Goal: Find specific page/section: Find specific page/section

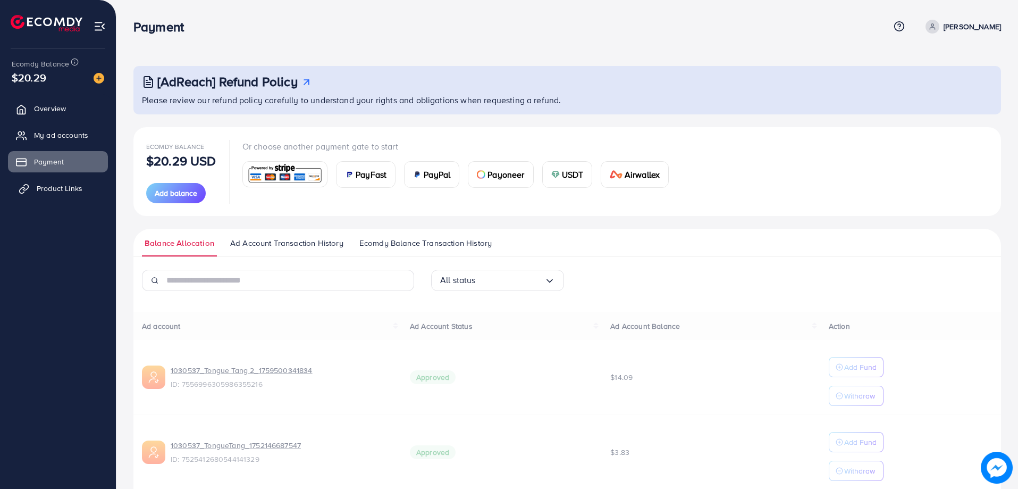
click at [58, 183] on span "Product Links" at bounding box center [60, 188] width 46 height 11
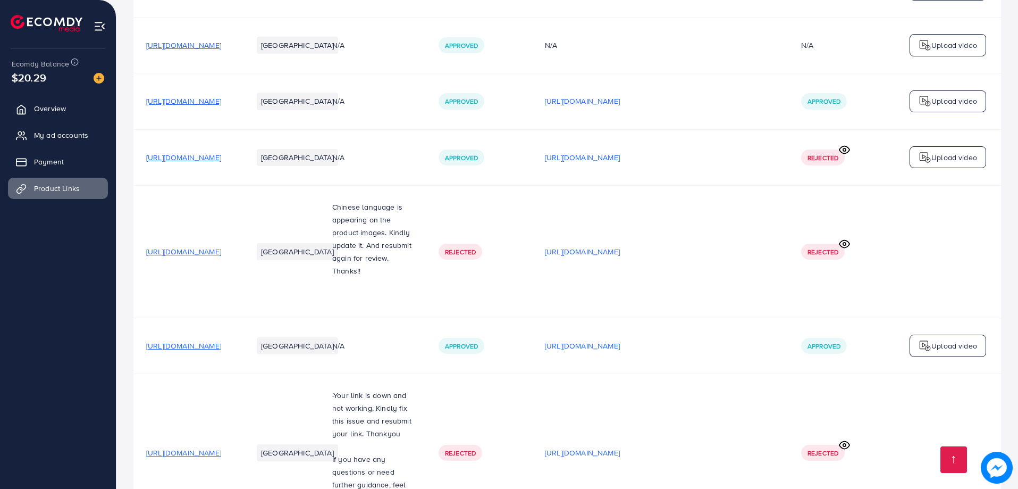
scroll to position [893, 0]
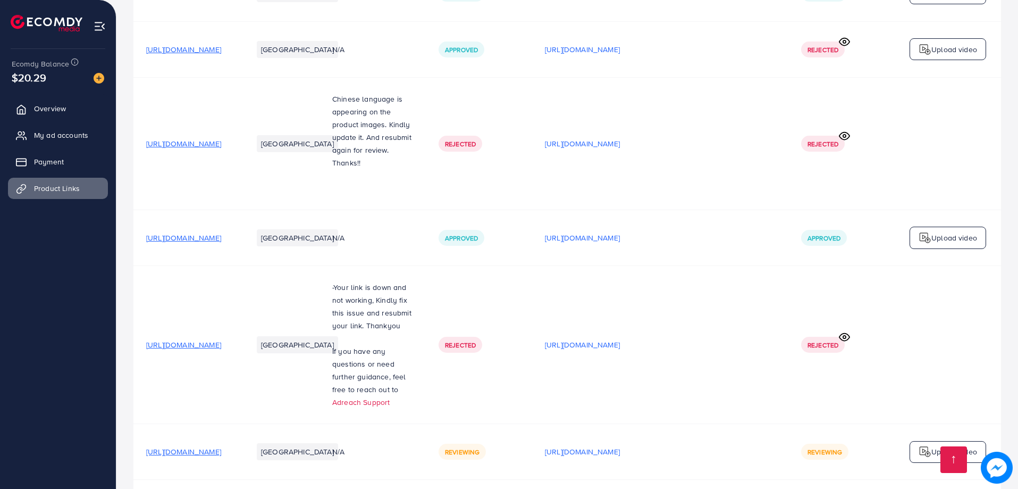
scroll to position [893, 0]
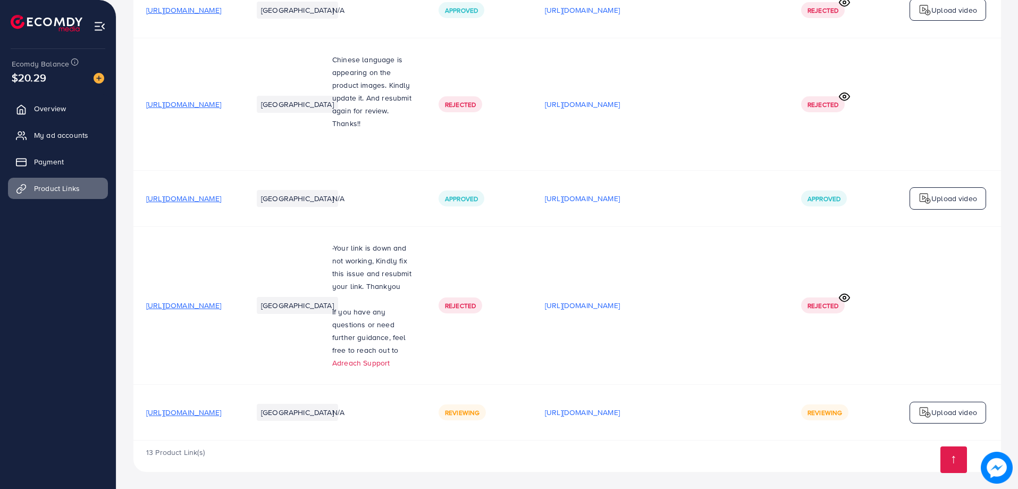
drag, startPoint x: 0, startPoint y: 275, endPoint x: 10, endPoint y: 279, distance: 10.3
click at [0, 275] on ul "Overview My ad accounts Payment Product Links" at bounding box center [58, 264] width 116 height 340
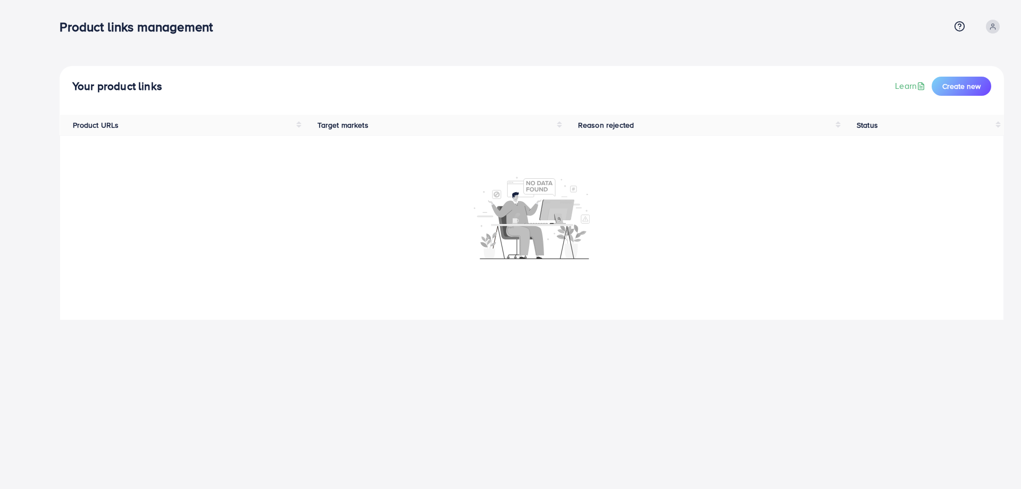
click at [116, 192] on div at bounding box center [532, 227] width 932 height 105
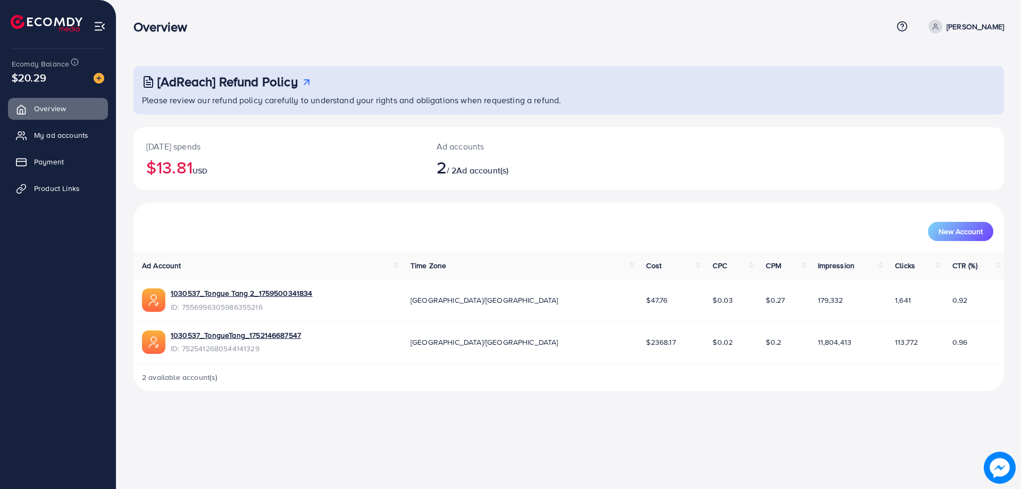
click at [77, 199] on ul "Overview My ad accounts Payment Product Links" at bounding box center [58, 152] width 116 height 117
click at [73, 192] on span "Product Links" at bounding box center [60, 188] width 46 height 11
